Goal: Transaction & Acquisition: Download file/media

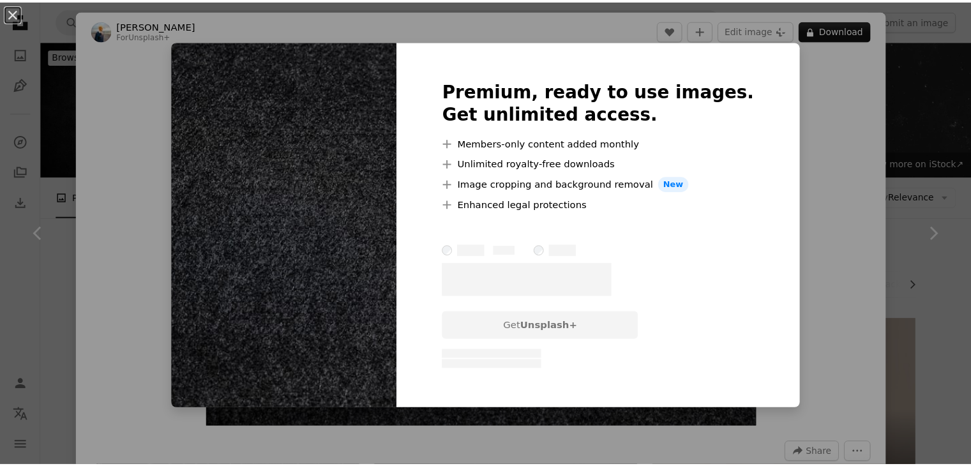
scroll to position [4022, 0]
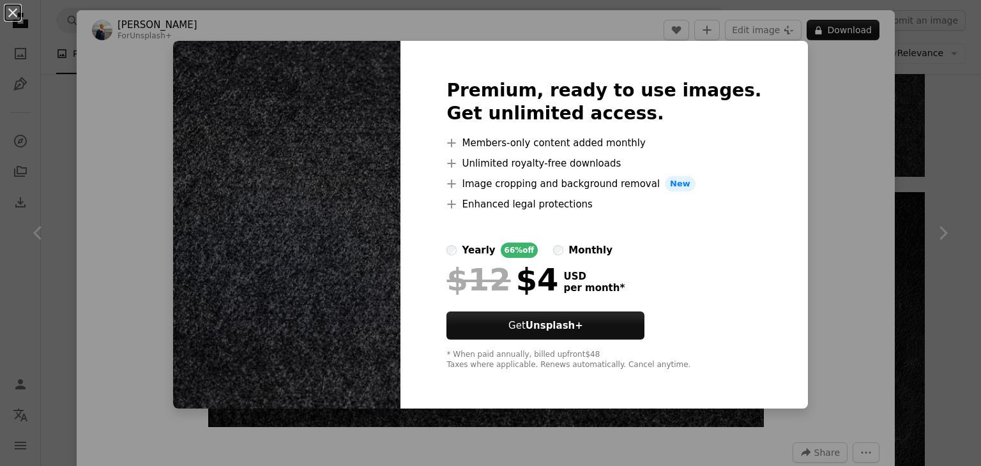
click at [838, 130] on div "An X shape Premium, ready to use images. Get unlimited access. A plus sign Memb…" at bounding box center [490, 233] width 981 height 466
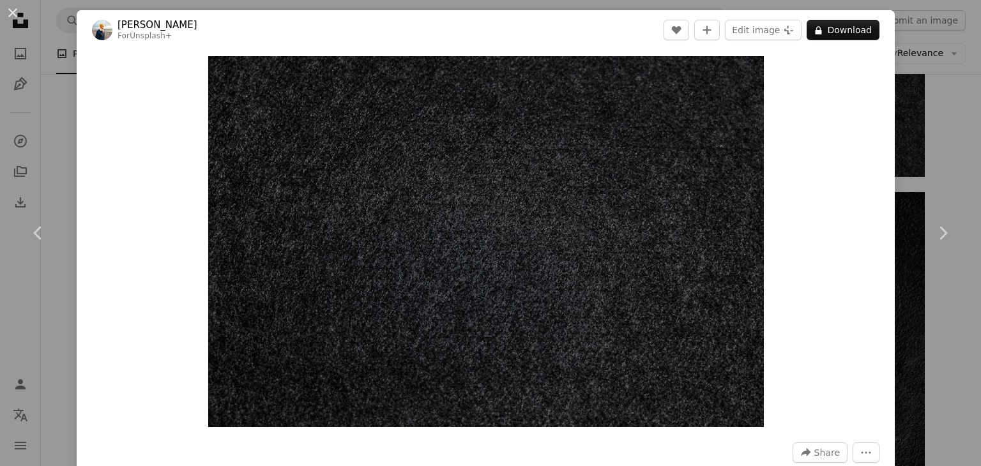
click at [909, 89] on div "An X shape Chevron left Chevron right [PERSON_NAME] For Unsplash+ A heart A plu…" at bounding box center [490, 233] width 981 height 466
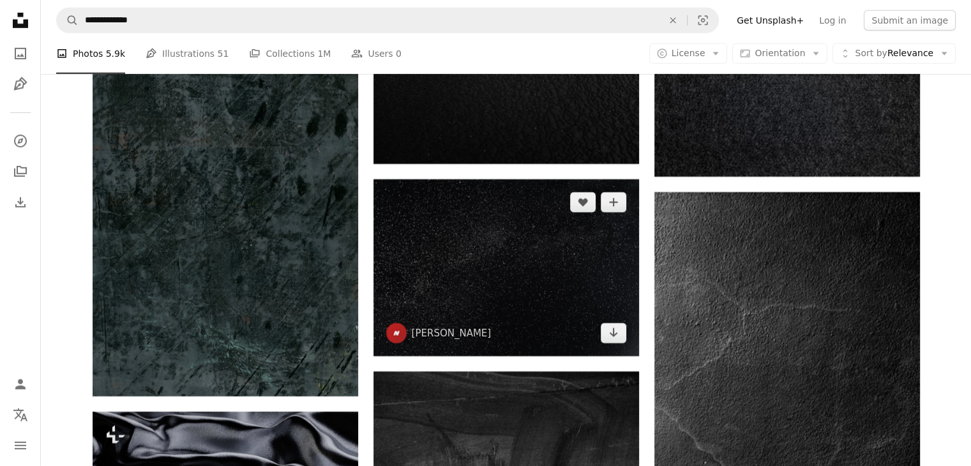
click at [504, 266] on img at bounding box center [506, 267] width 266 height 177
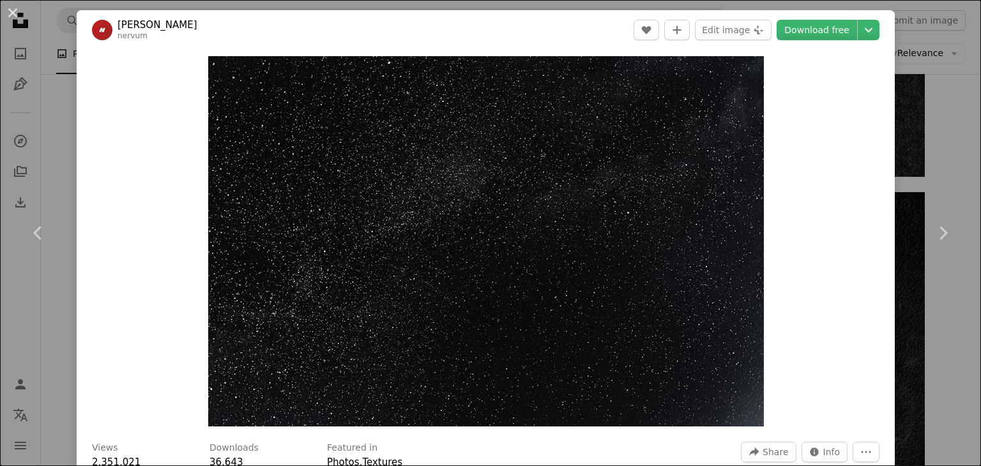
click at [933, 148] on div "An X shape Chevron left Chevron right Jack B nervum A heart A plus sign Edit im…" at bounding box center [490, 233] width 981 height 466
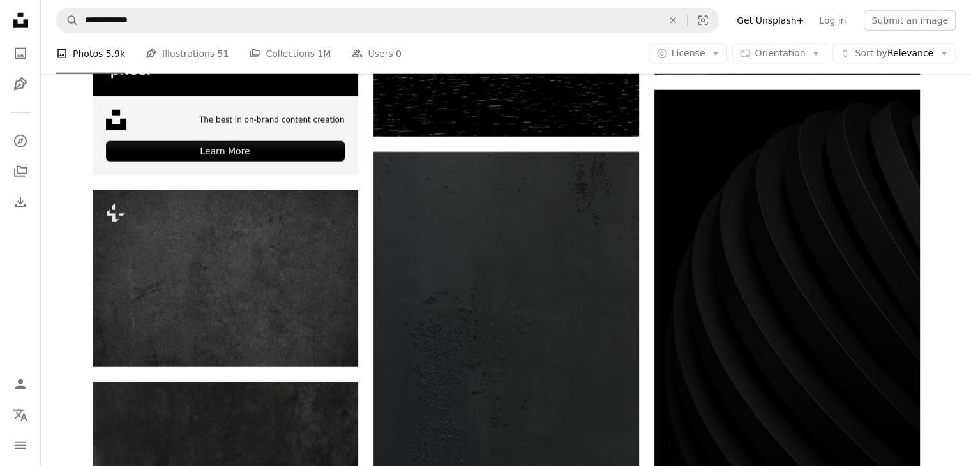
scroll to position [3384, 0]
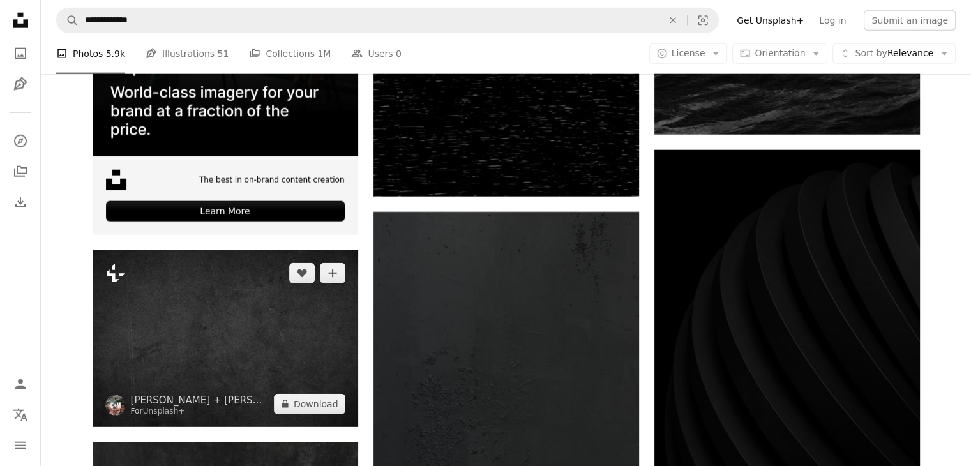
click at [114, 275] on icon at bounding box center [116, 273] width 19 height 18
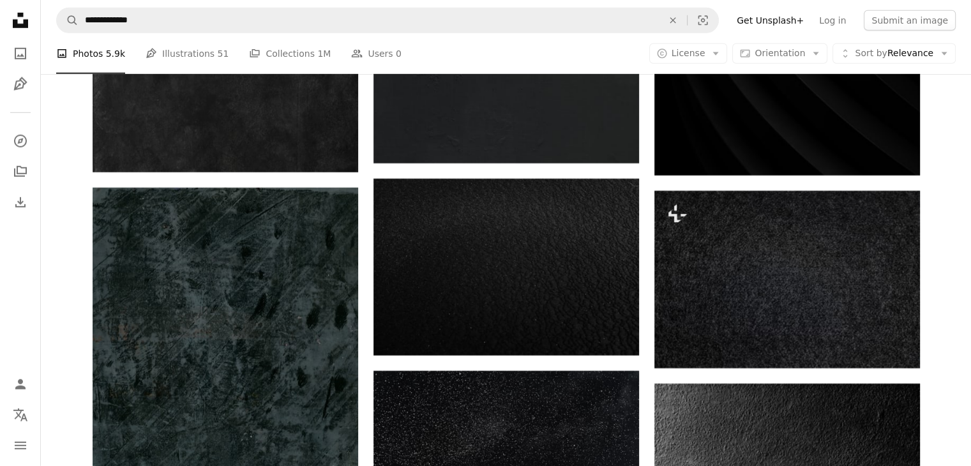
scroll to position [3958, 0]
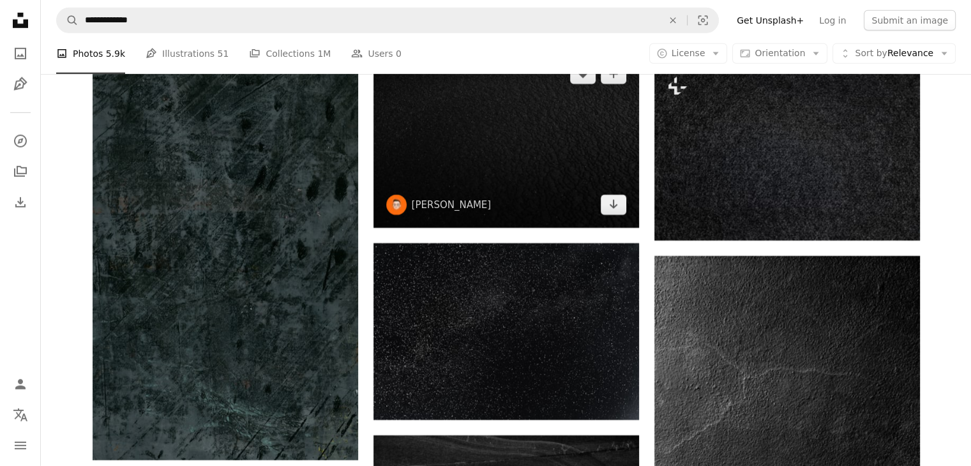
click at [509, 155] on img at bounding box center [506, 139] width 266 height 177
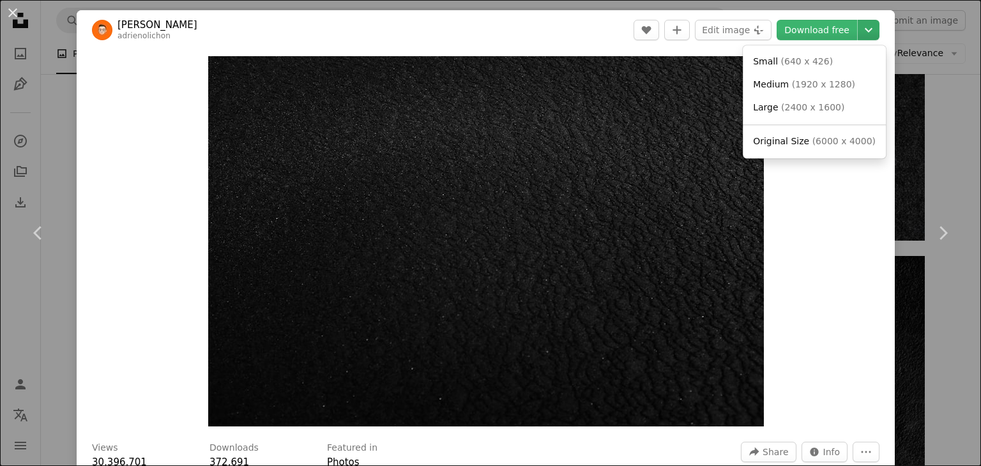
click at [858, 32] on icon "Chevron down" at bounding box center [868, 29] width 20 height 15
click at [841, 84] on span "( 1920 x 1280 )" at bounding box center [823, 84] width 63 height 10
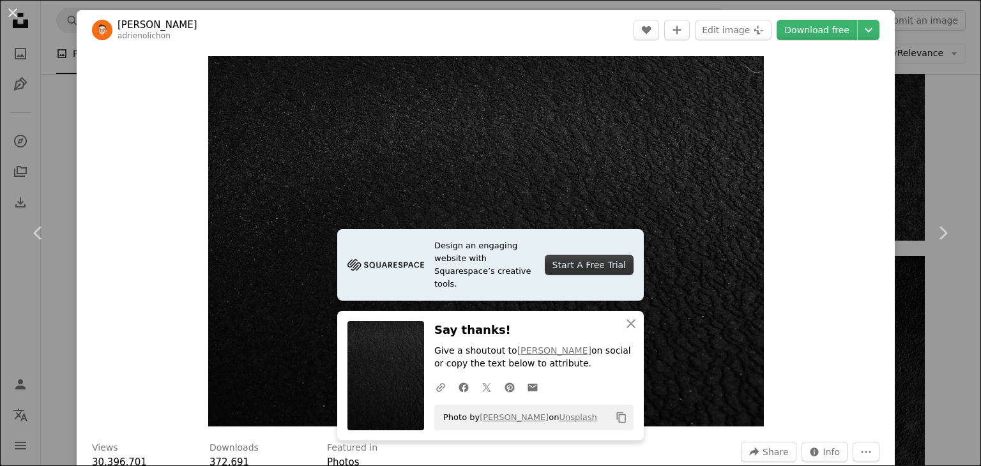
click at [939, 128] on div "An X shape Chevron left Chevron right [PERSON_NAME] adrienolichon A heart A plu…" at bounding box center [490, 233] width 981 height 466
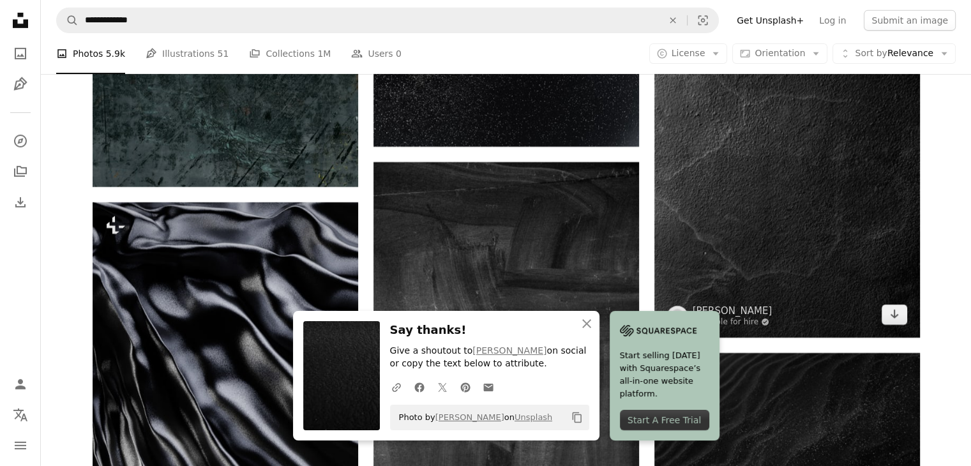
scroll to position [4214, 0]
